Goal: Information Seeking & Learning: Find specific fact

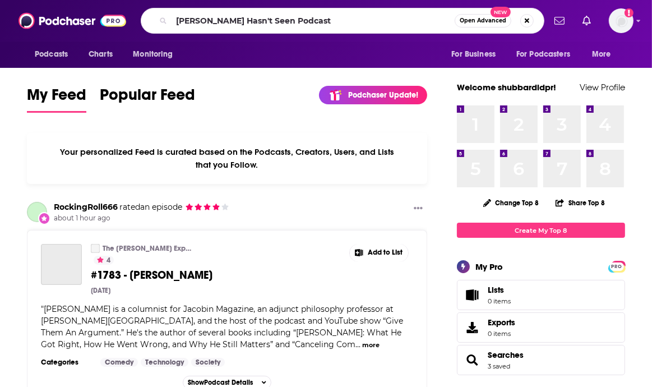
type input "[PERSON_NAME] Hasn't Seen Podcast"
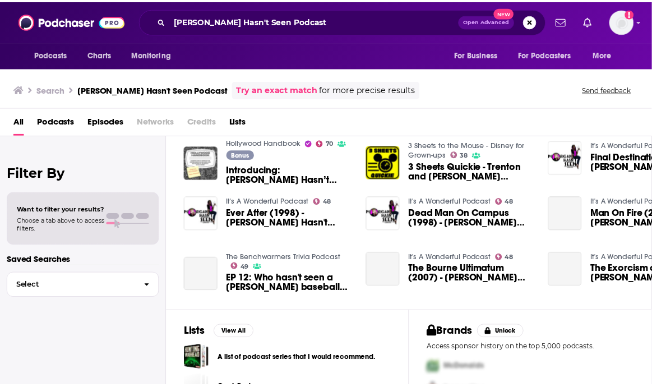
scroll to position [186, 0]
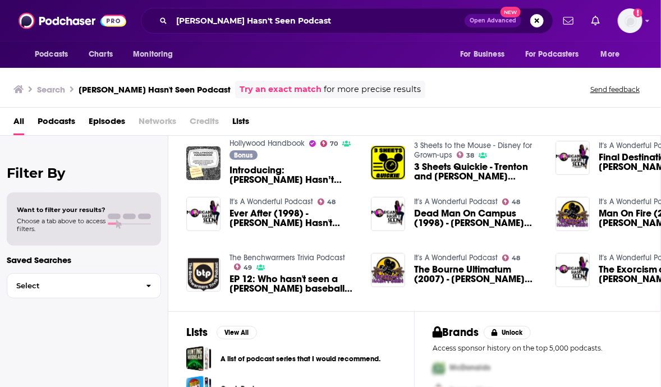
click at [321, 169] on span "Introducing: [PERSON_NAME] Hasn’t Seen" at bounding box center [293, 174] width 128 height 19
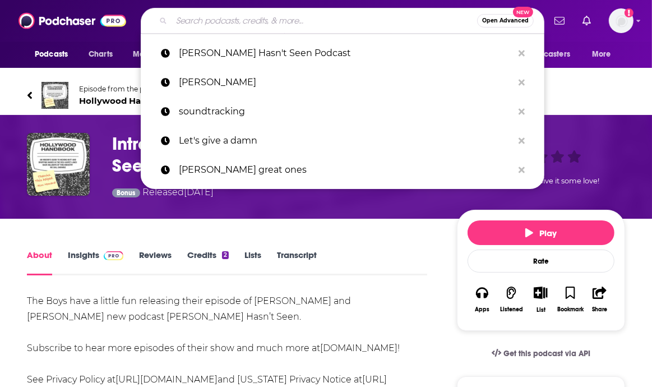
click at [222, 19] on input "Search podcasts, credits, & more..." at bounding box center [325, 21] width 306 height 18
paste input "[PERSON_NAME] Hasn't Seen Podcast"
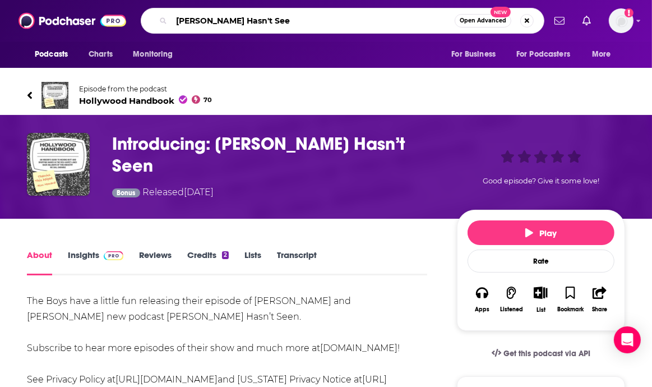
type input "[PERSON_NAME] Hasn't Seen"
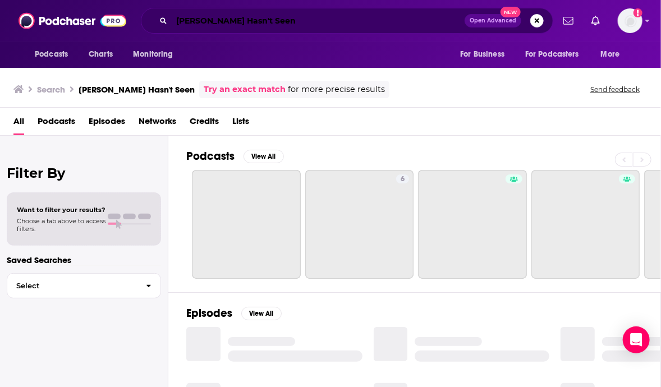
click at [224, 20] on input "[PERSON_NAME] Hasn't Seen" at bounding box center [318, 21] width 293 height 18
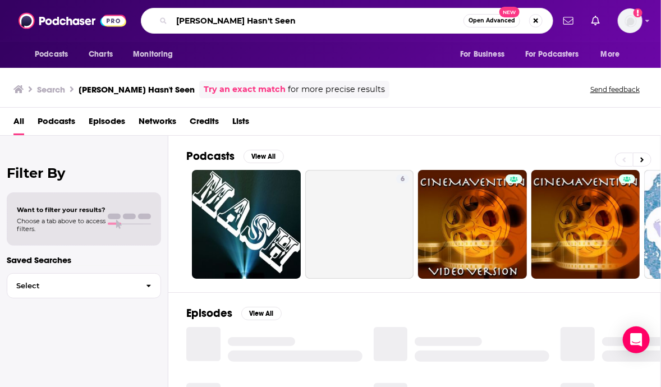
click at [224, 20] on input "[PERSON_NAME] Hasn't Seen" at bounding box center [318, 21] width 292 height 18
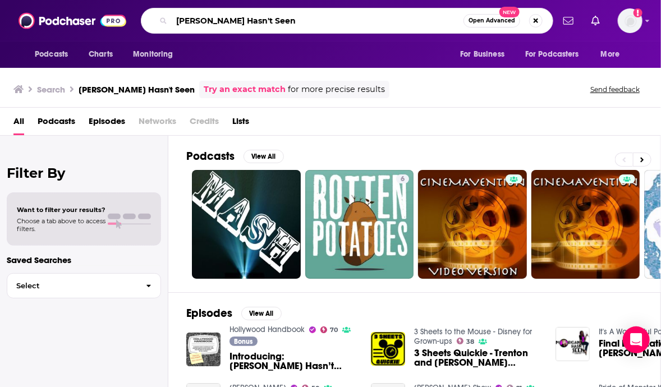
click at [224, 20] on input "[PERSON_NAME] Hasn't Seen" at bounding box center [318, 21] width 292 height 18
